Goal: Transaction & Acquisition: Purchase product/service

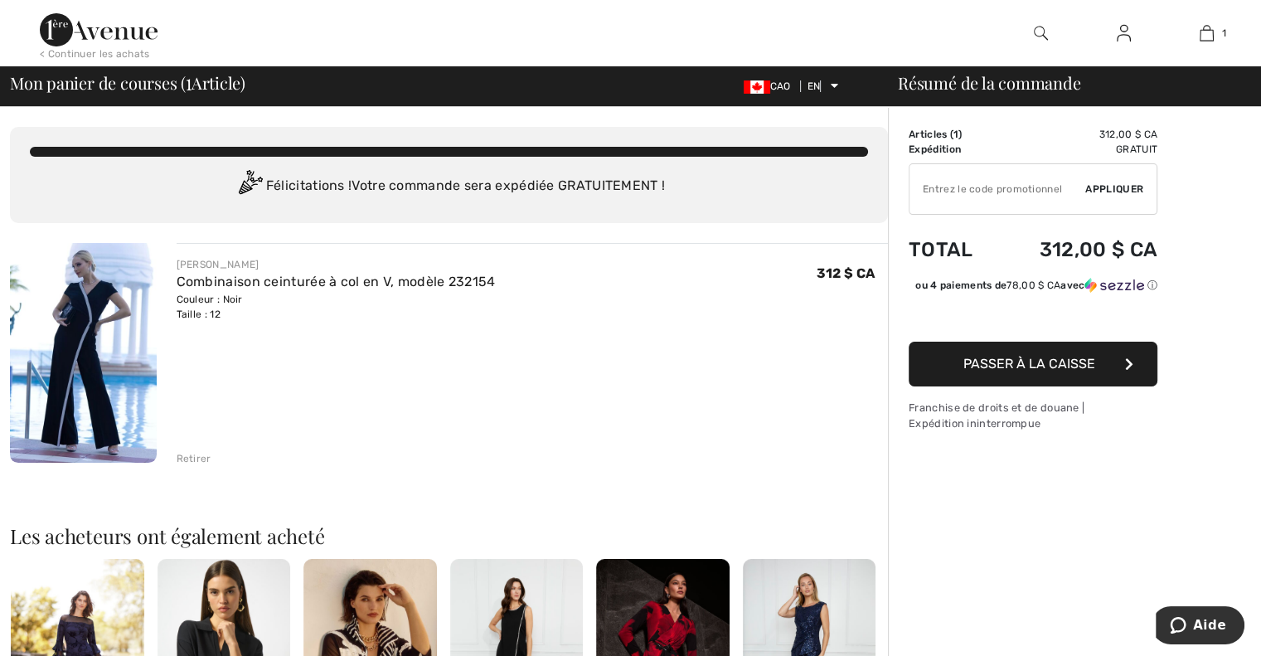
click at [922, 188] on input "TEXT" at bounding box center [998, 189] width 176 height 50
type input "EX15"
drag, startPoint x: 1126, startPoint y: 185, endPoint x: 1140, endPoint y: 188, distance: 14.5
click at [1129, 185] on font "Appliquer" at bounding box center [1114, 189] width 58 height 12
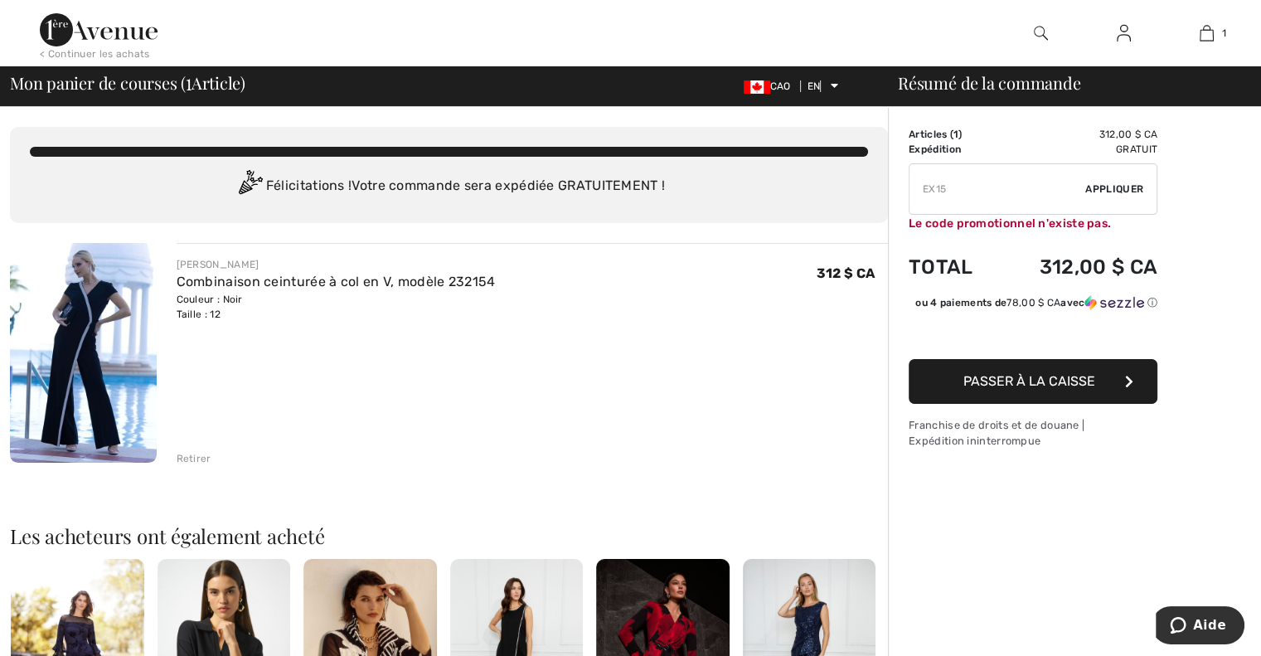
click at [1005, 371] on button "Passer à la caisse" at bounding box center [1033, 381] width 249 height 45
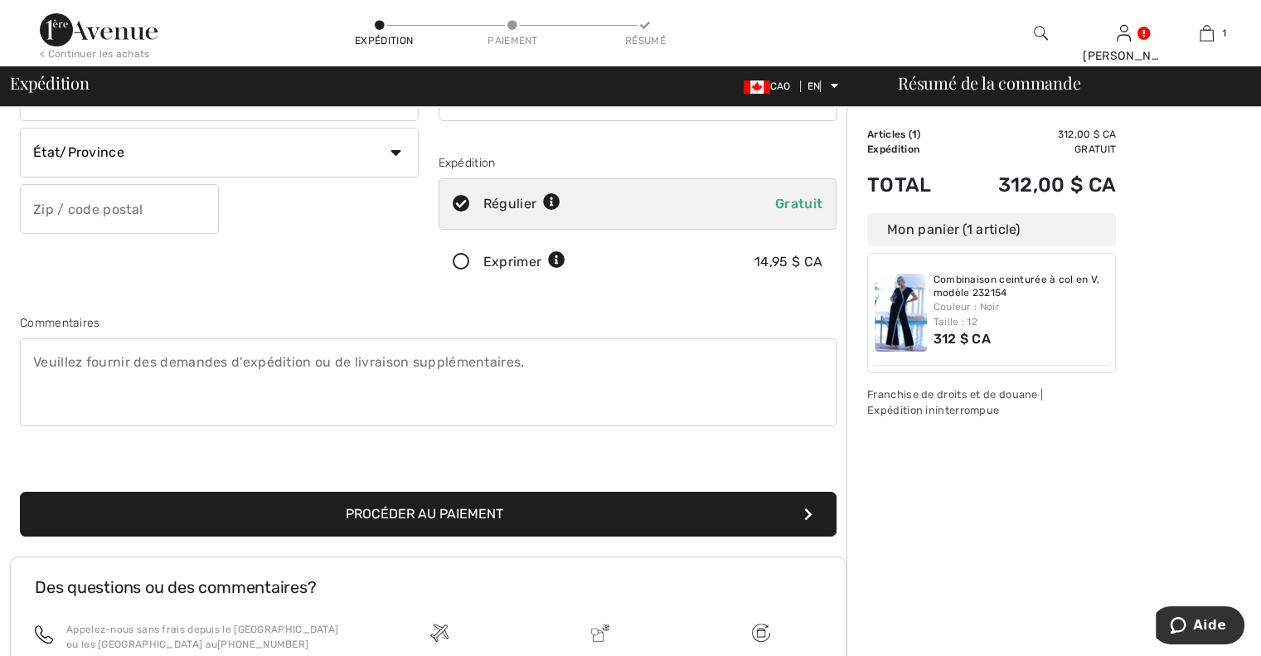
scroll to position [277, 0]
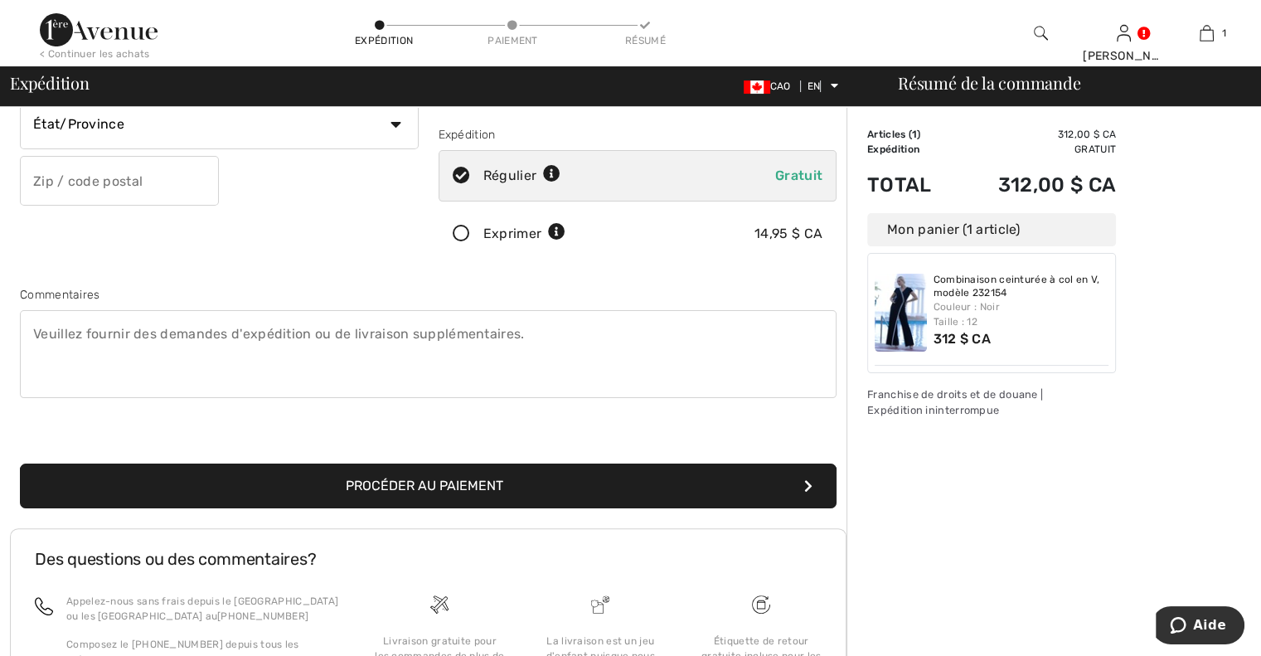
click at [457, 480] on font "Procéder au paiement" at bounding box center [425, 486] width 158 height 16
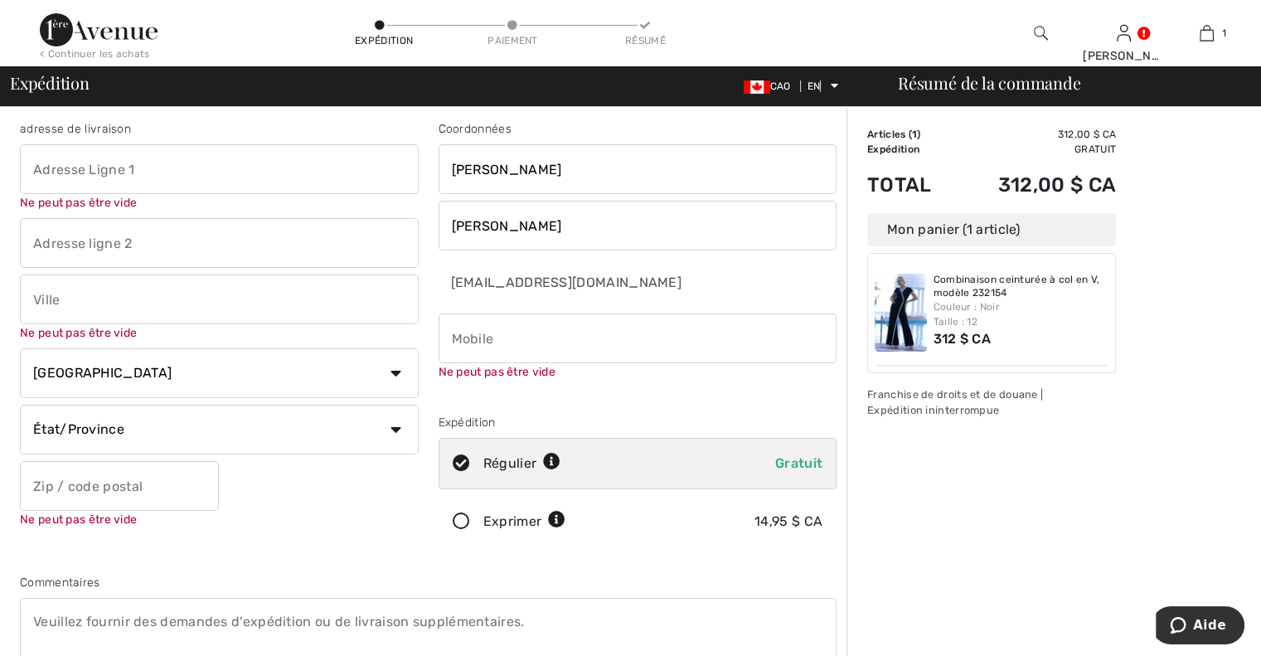
scroll to position [0, 0]
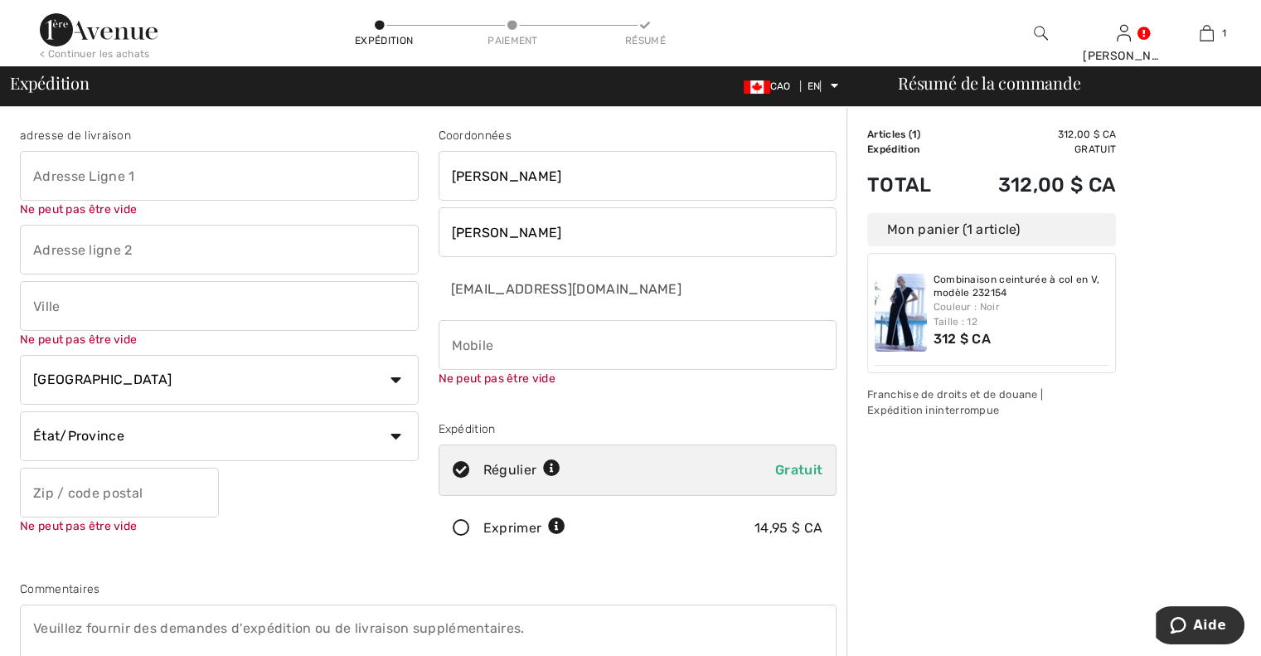
click at [454, 341] on input "phone" at bounding box center [638, 345] width 399 height 50
type input "4506493487"
type input "551 [PERSON_NAME]"
type input "st-amable"
select select "QC"
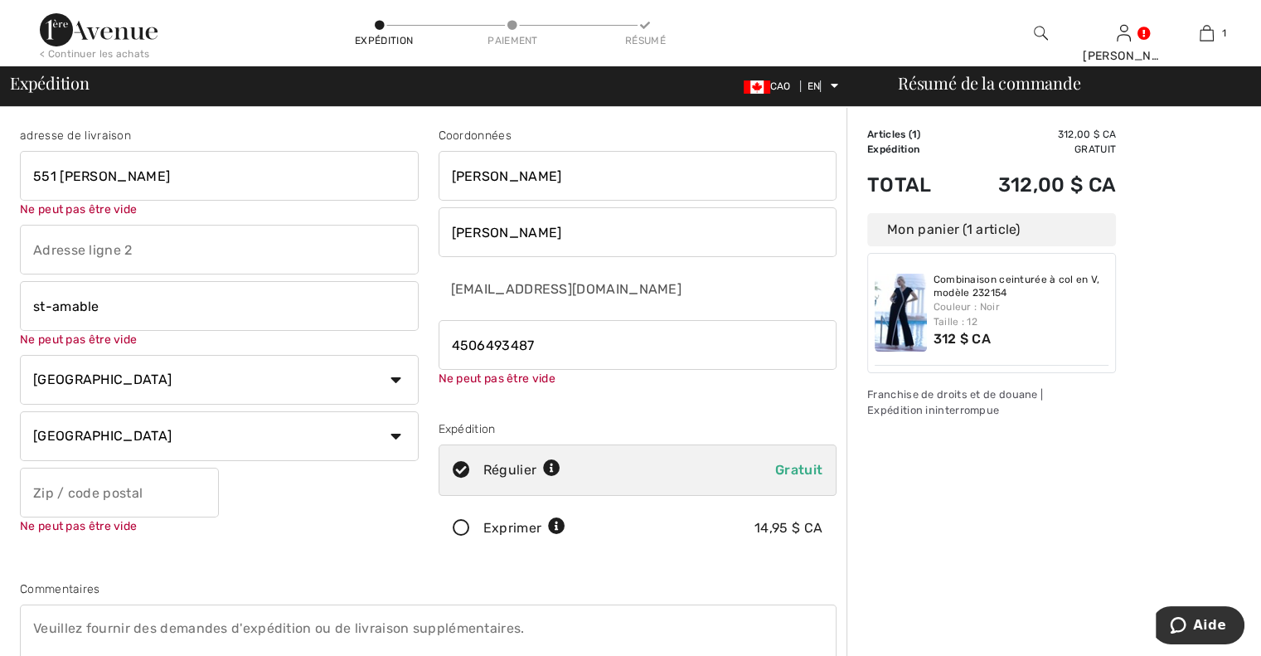
type input "J0L1N0"
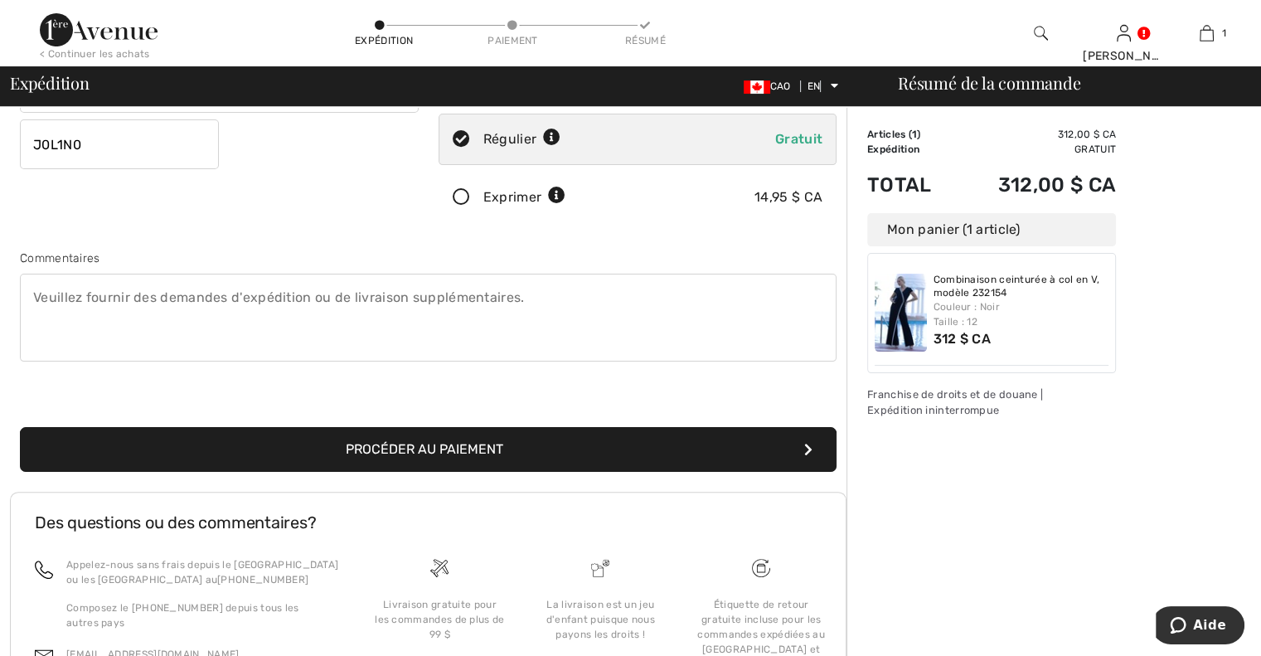
scroll to position [314, 0]
click at [449, 449] on font "Procéder au paiement" at bounding box center [425, 448] width 158 height 16
